Goal: Obtain resource: Download file/media

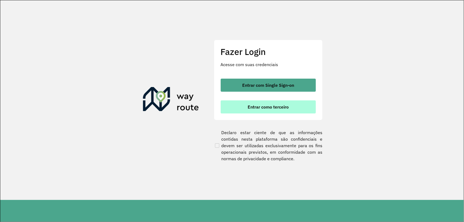
click at [278, 105] on span "Entrar como terceiro" at bounding box center [268, 107] width 41 height 4
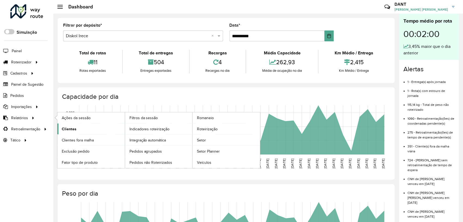
click at [81, 128] on link "Clientes" at bounding box center [90, 129] width 67 height 11
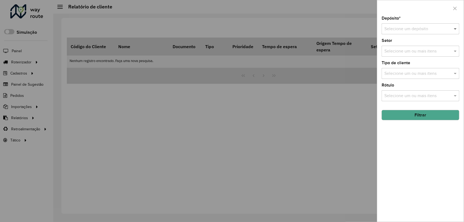
click at [457, 30] on span at bounding box center [456, 29] width 7 height 7
click at [418, 45] on div "Diskol Irece" at bounding box center [421, 44] width 77 height 9
click at [418, 116] on button "Filtrar" at bounding box center [421, 115] width 78 height 10
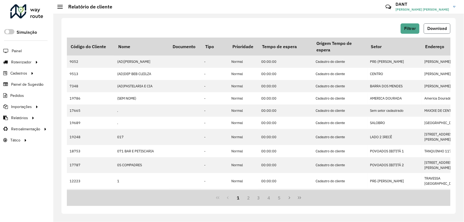
click at [439, 29] on span "Download" at bounding box center [438, 28] width 20 height 5
drag, startPoint x: 305, startPoint y: 66, endPoint x: 308, endPoint y: 4, distance: 62.7
click at [272, 22] on div "Filtrar Download Código do Cliente Nome Documento Tipo Prioridade Tempo de espe…" at bounding box center [258, 116] width 395 height 196
click at [440, 27] on span "Download" at bounding box center [438, 28] width 20 height 5
click at [411, 30] on span "Filtrar" at bounding box center [411, 28] width 12 height 5
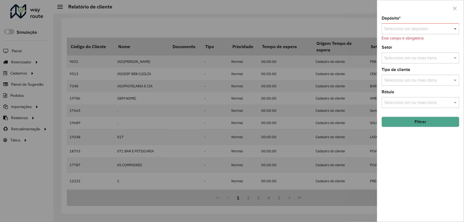
click at [457, 28] on span at bounding box center [456, 29] width 7 height 7
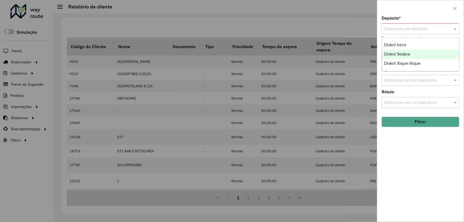
click at [430, 55] on div "Diskol Seabra" at bounding box center [421, 54] width 77 height 9
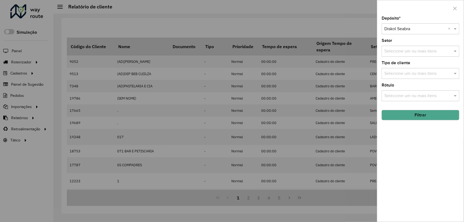
click at [423, 117] on button "Filtrar" at bounding box center [421, 115] width 78 height 10
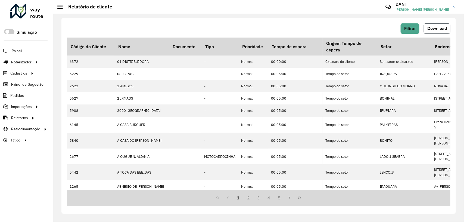
click at [435, 29] on span "Download" at bounding box center [438, 28] width 20 height 5
click at [416, 31] on button "Filtrar" at bounding box center [410, 28] width 19 height 10
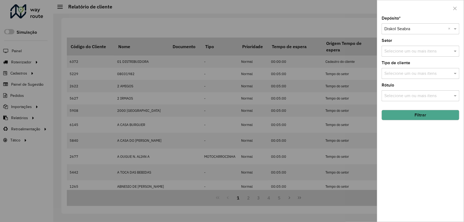
click at [448, 29] on div at bounding box center [421, 29] width 78 height 7
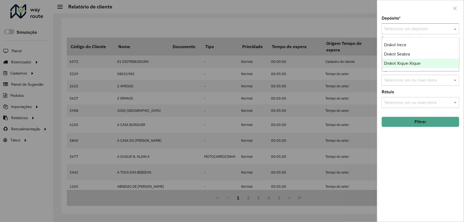
click at [428, 64] on div "Diskol Xique-Xique" at bounding box center [421, 63] width 77 height 9
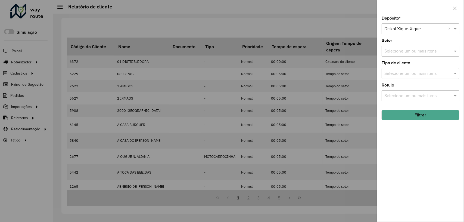
click at [434, 117] on button "Filtrar" at bounding box center [421, 115] width 78 height 10
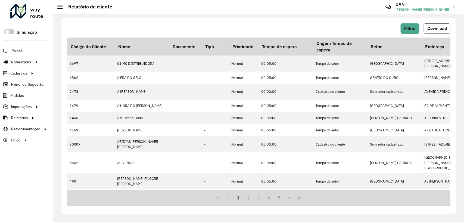
click at [437, 29] on span "Download" at bounding box center [438, 28] width 20 height 5
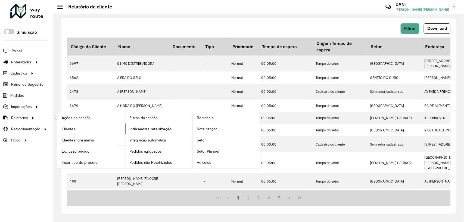
click at [147, 128] on span "Indicadores roteirização" at bounding box center [151, 129] width 42 height 6
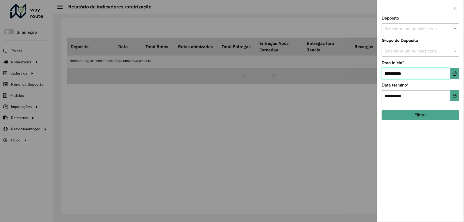
click at [390, 74] on input "**********" at bounding box center [416, 73] width 69 height 11
type input "**********"
click at [455, 28] on span at bounding box center [456, 29] width 7 height 7
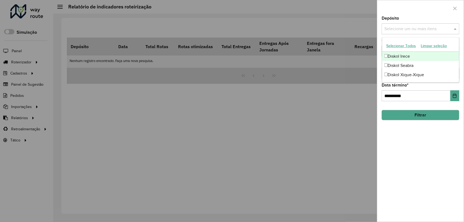
click at [421, 56] on div "Diskol Irece" at bounding box center [421, 56] width 77 height 9
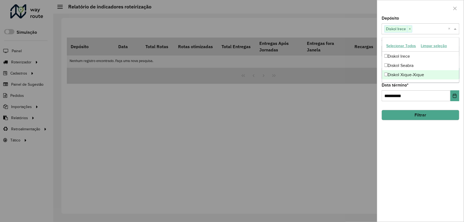
click at [438, 116] on button "Filtrar" at bounding box center [421, 115] width 78 height 10
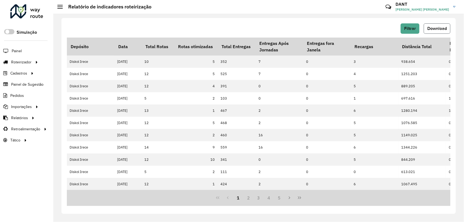
click at [444, 25] on button "Download" at bounding box center [437, 28] width 27 height 10
click at [414, 27] on span "Filtrar" at bounding box center [411, 28] width 12 height 5
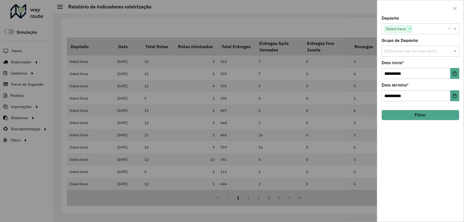
click at [411, 28] on span "×" at bounding box center [410, 29] width 5 height 7
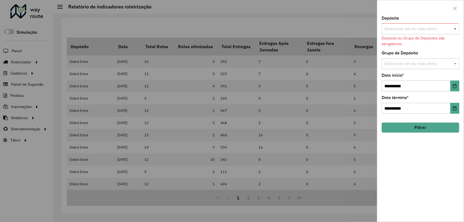
click at [454, 28] on span at bounding box center [456, 29] width 7 height 7
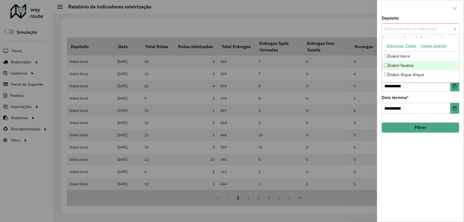
click at [424, 64] on div "Diskol Seabra" at bounding box center [421, 65] width 77 height 9
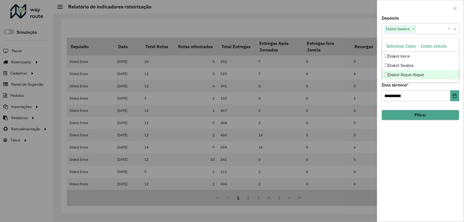
click at [429, 115] on button "Filtrar" at bounding box center [421, 115] width 78 height 10
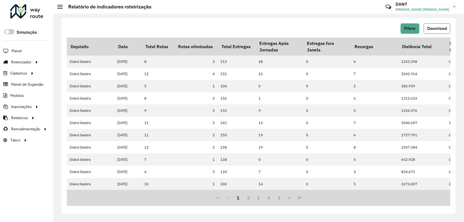
click at [440, 29] on span "Download" at bounding box center [438, 28] width 20 height 5
click at [415, 27] on span "Filtrar" at bounding box center [411, 28] width 12 height 5
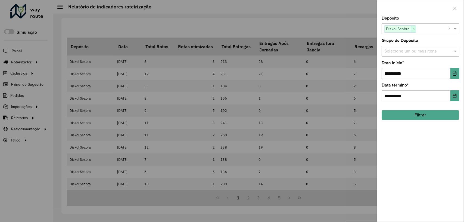
click at [413, 29] on span "×" at bounding box center [413, 29] width 5 height 7
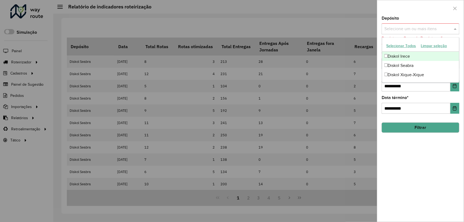
click at [455, 29] on span at bounding box center [456, 29] width 7 height 7
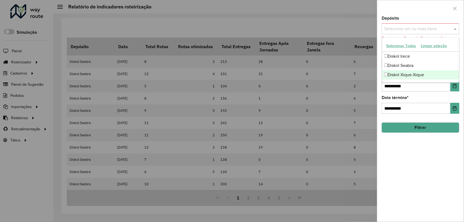
click at [427, 73] on div "Diskol Xique-Xique" at bounding box center [421, 74] width 77 height 9
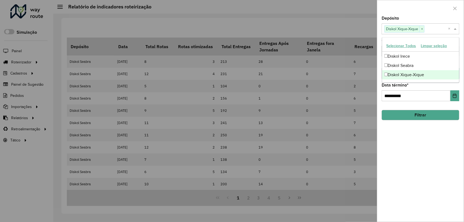
click at [428, 116] on button "Filtrar" at bounding box center [421, 115] width 78 height 10
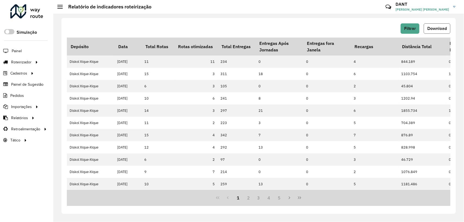
click at [436, 29] on span "Download" at bounding box center [438, 28] width 20 height 5
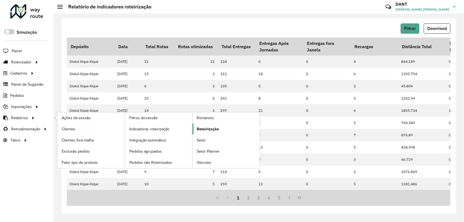
click at [232, 129] on link "Roteirização" at bounding box center [226, 129] width 67 height 11
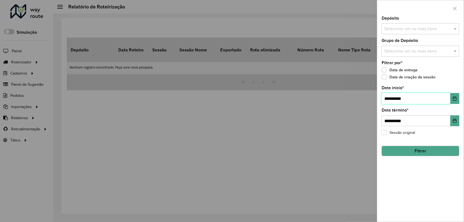
click at [389, 98] on input "**********" at bounding box center [416, 98] width 69 height 11
type input "**********"
click at [454, 27] on span at bounding box center [456, 29] width 7 height 7
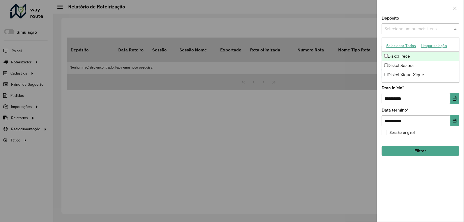
click at [419, 56] on div "Diskol Irece" at bounding box center [421, 56] width 77 height 9
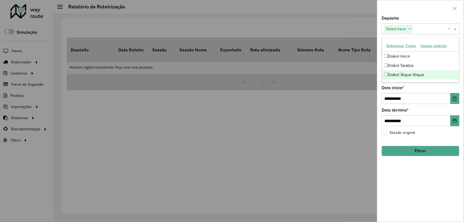
click at [423, 152] on button "Filtrar" at bounding box center [421, 151] width 78 height 10
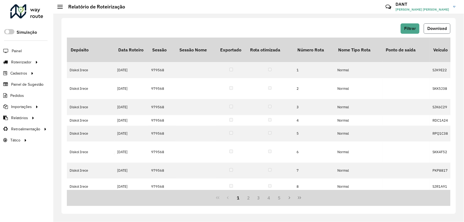
click at [439, 28] on span "Download" at bounding box center [438, 28] width 20 height 5
click at [415, 30] on span "Filtrar" at bounding box center [411, 28] width 12 height 5
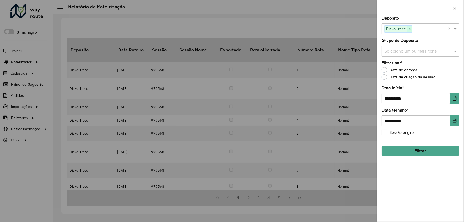
click at [412, 29] on span "×" at bounding box center [410, 29] width 5 height 7
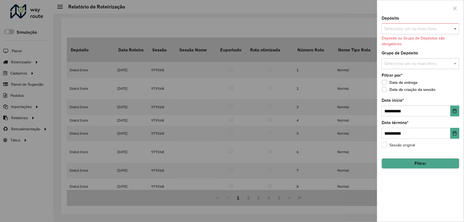
click at [458, 29] on span at bounding box center [456, 29] width 7 height 7
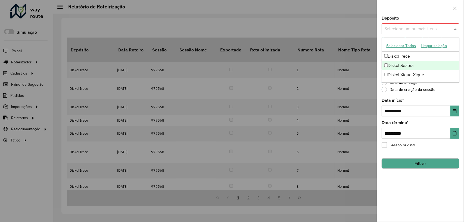
click at [430, 66] on div "Diskol Seabra" at bounding box center [421, 65] width 77 height 9
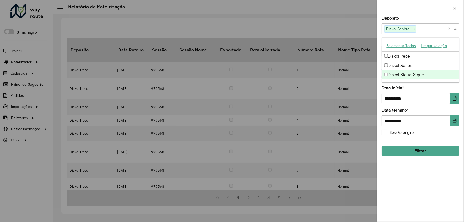
click at [438, 151] on button "Filtrar" at bounding box center [421, 151] width 78 height 10
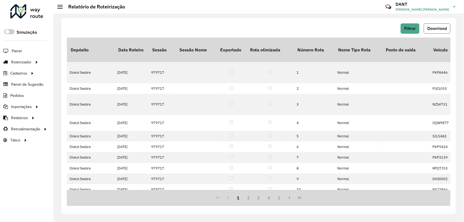
click at [436, 28] on span "Download" at bounding box center [438, 28] width 20 height 5
click at [414, 30] on span "Filtrar" at bounding box center [411, 28] width 12 height 5
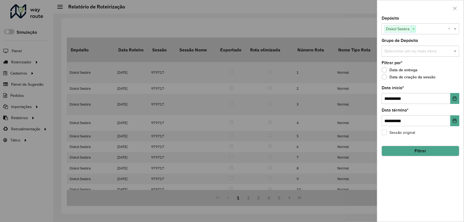
click at [414, 31] on span "×" at bounding box center [413, 29] width 5 height 7
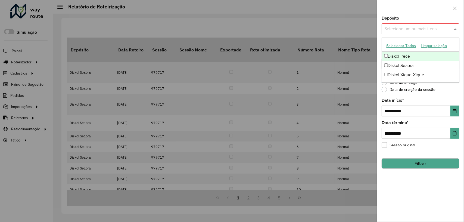
click at [455, 28] on span at bounding box center [456, 29] width 7 height 7
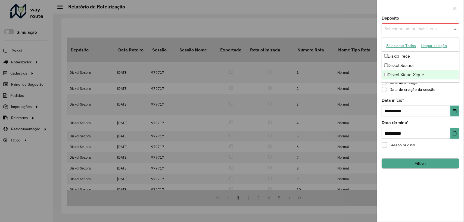
click at [418, 74] on div "Diskol Xique-Xique" at bounding box center [421, 74] width 77 height 9
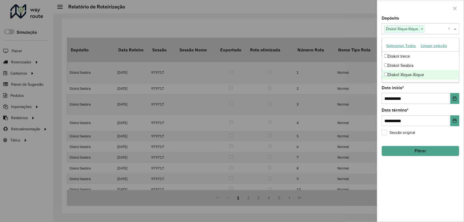
click at [424, 149] on button "Filtrar" at bounding box center [421, 151] width 78 height 10
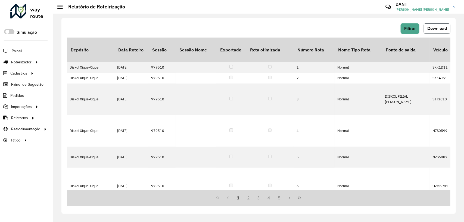
click at [439, 26] on span "Download" at bounding box center [438, 28] width 20 height 5
click at [260, 30] on div "Filtrar Download" at bounding box center [259, 28] width 384 height 10
click at [20, 93] on link "Pedidos" at bounding box center [12, 95] width 24 height 11
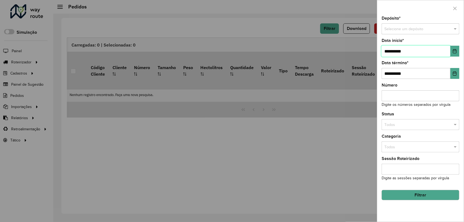
click at [389, 52] on input "**********" at bounding box center [416, 51] width 69 height 11
type input "**********"
click at [455, 27] on span at bounding box center [456, 29] width 7 height 6
click at [425, 43] on div "Diskol Irece" at bounding box center [421, 44] width 77 height 9
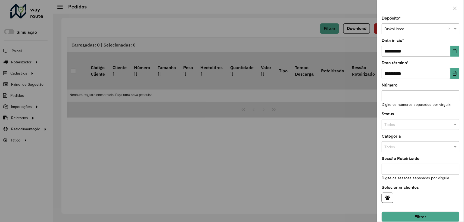
click at [425, 217] on button "Filtrar" at bounding box center [421, 217] width 78 height 10
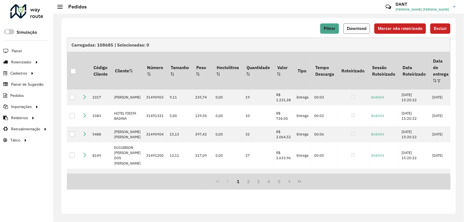
click at [359, 31] on button "Download" at bounding box center [357, 28] width 27 height 10
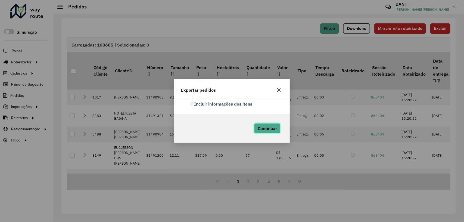
click at [266, 128] on span "Continuar" at bounding box center [267, 128] width 19 height 5
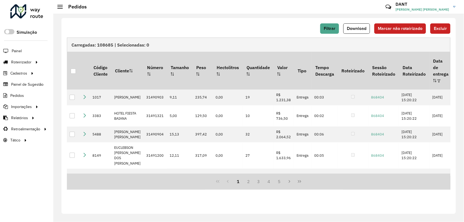
drag, startPoint x: 249, startPoint y: 30, endPoint x: 253, endPoint y: 28, distance: 4.2
click at [249, 30] on div "Filtrar Download Marcar não roteirizado Excluir" at bounding box center [259, 28] width 384 height 10
click at [333, 29] on span "Filtrar" at bounding box center [330, 28] width 12 height 5
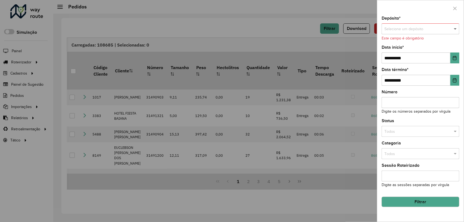
click at [455, 28] on span at bounding box center [456, 29] width 7 height 6
click at [415, 51] on div "Diskol Seabra" at bounding box center [421, 53] width 77 height 9
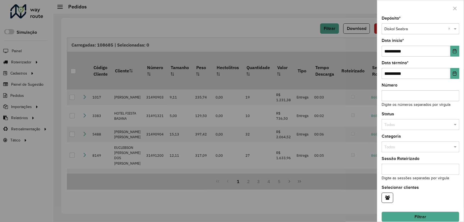
click at [433, 216] on button "Filtrar" at bounding box center [421, 217] width 78 height 10
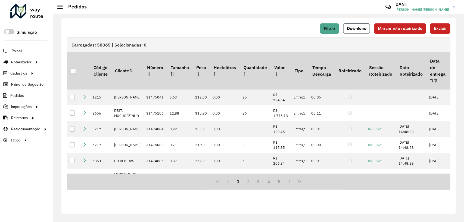
click at [361, 30] on span "Download" at bounding box center [357, 28] width 20 height 5
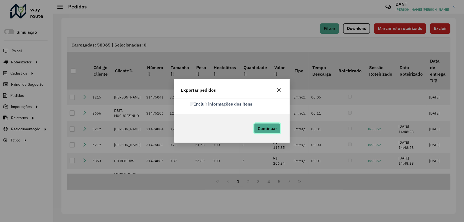
click at [269, 128] on span "Continuar" at bounding box center [267, 128] width 19 height 5
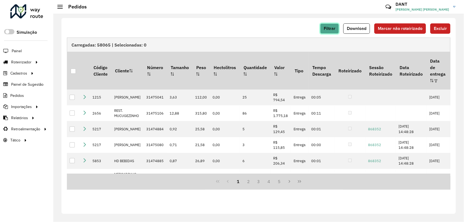
click at [332, 29] on span "Filtrar" at bounding box center [330, 28] width 12 height 5
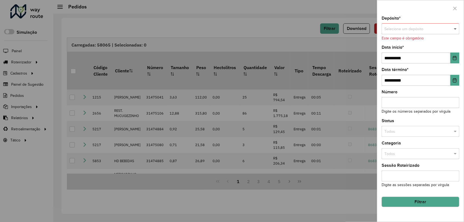
click at [456, 28] on span at bounding box center [456, 29] width 7 height 6
click at [410, 61] on span "Diskol Xique-Xique" at bounding box center [401, 62] width 32 height 4
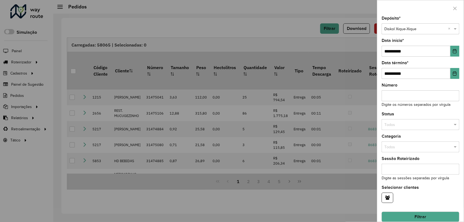
click at [429, 216] on button "Filtrar" at bounding box center [421, 217] width 78 height 10
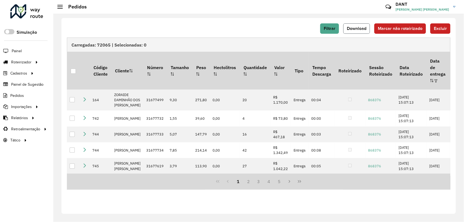
click at [351, 30] on span "Download" at bounding box center [357, 28] width 20 height 5
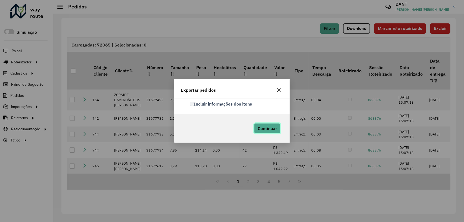
click at [267, 129] on span "Continuar" at bounding box center [267, 128] width 19 height 5
